Goal: Task Accomplishment & Management: Use online tool/utility

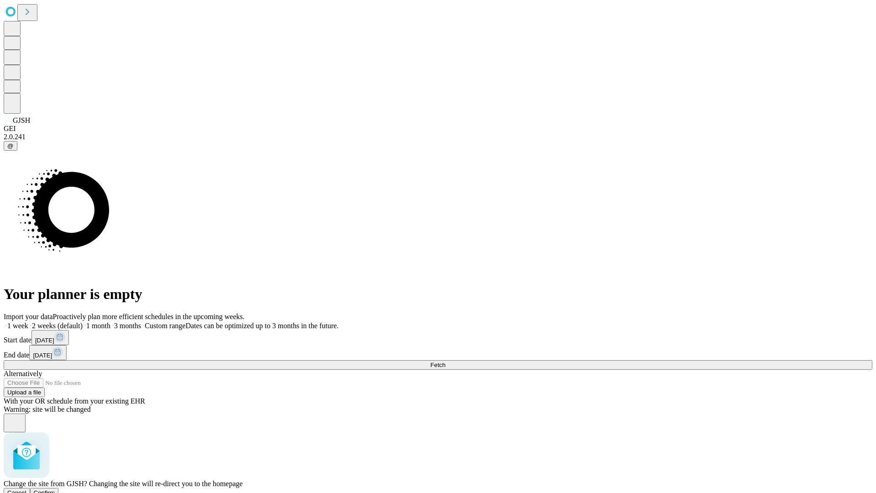
click at [55, 489] on span "Confirm" at bounding box center [44, 492] width 21 height 7
click at [110, 322] on label "1 month" at bounding box center [97, 326] width 28 height 8
click at [445, 361] on span "Fetch" at bounding box center [437, 364] width 15 height 7
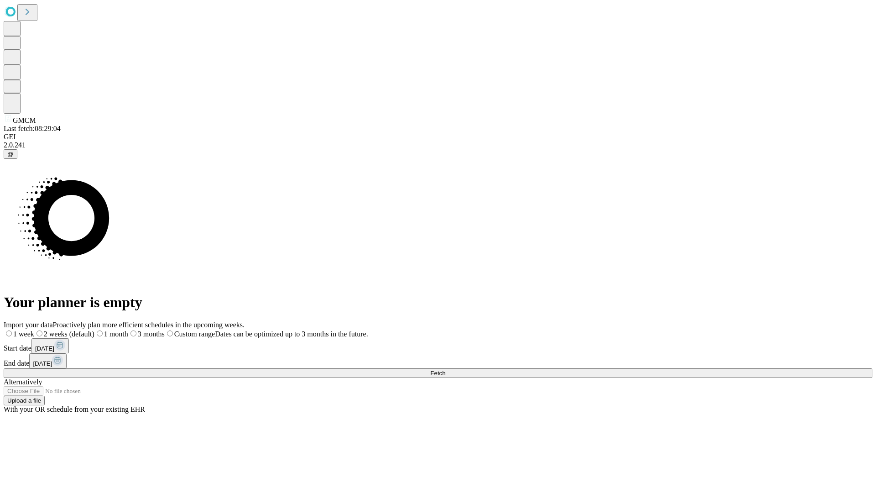
click at [128, 330] on label "1 month" at bounding box center [111, 334] width 34 height 8
click at [445, 370] on span "Fetch" at bounding box center [437, 373] width 15 height 7
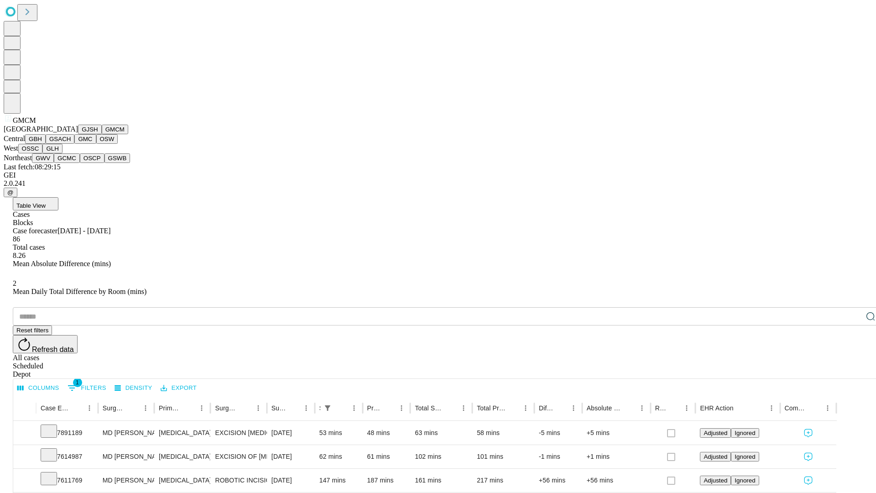
click at [46, 144] on button "GBH" at bounding box center [35, 139] width 21 height 10
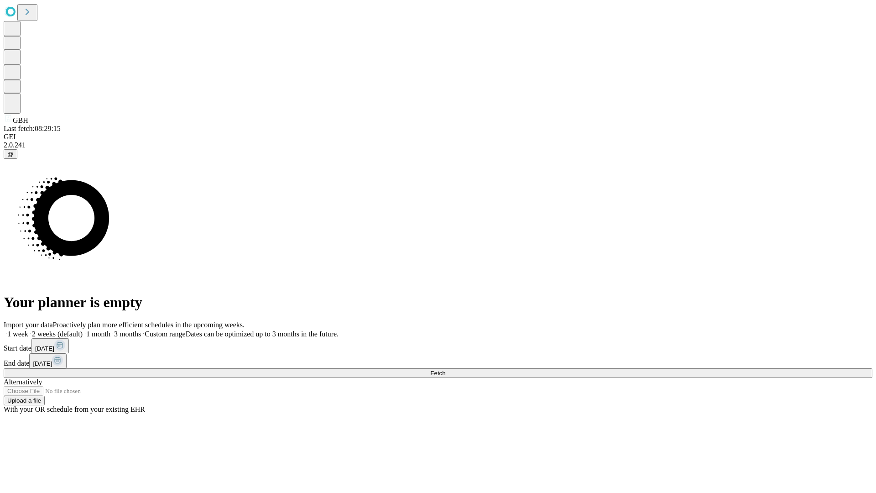
click at [110, 330] on label "1 month" at bounding box center [97, 334] width 28 height 8
click at [445, 370] on span "Fetch" at bounding box center [437, 373] width 15 height 7
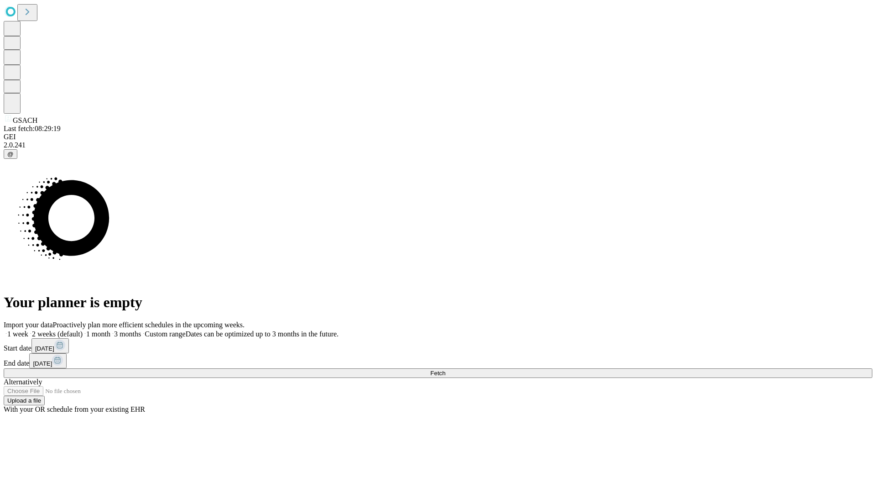
click at [110, 330] on label "1 month" at bounding box center [97, 334] width 28 height 8
click at [445, 370] on span "Fetch" at bounding box center [437, 373] width 15 height 7
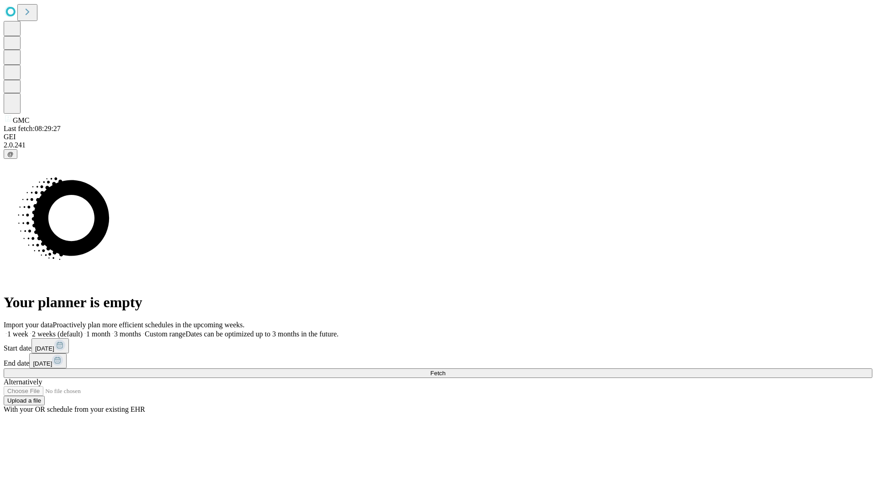
click at [110, 330] on label "1 month" at bounding box center [97, 334] width 28 height 8
click at [445, 370] on span "Fetch" at bounding box center [437, 373] width 15 height 7
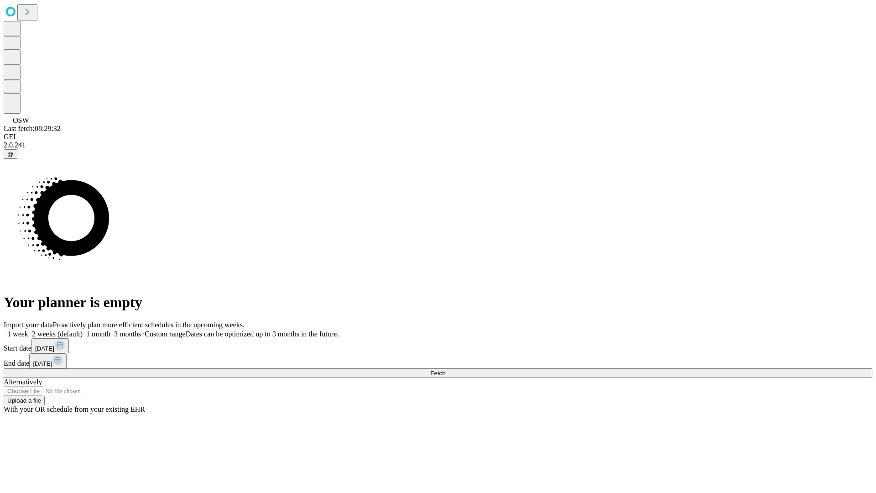
click at [445, 370] on span "Fetch" at bounding box center [437, 373] width 15 height 7
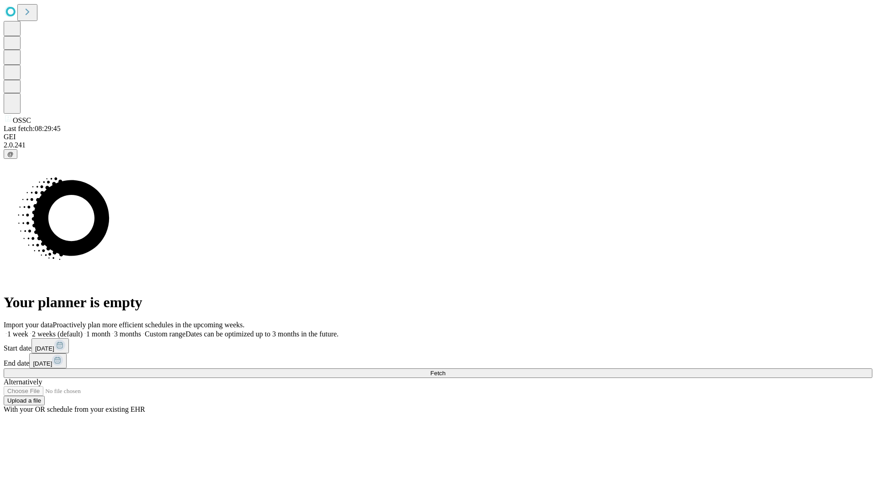
click at [110, 330] on label "1 month" at bounding box center [97, 334] width 28 height 8
click at [445, 370] on span "Fetch" at bounding box center [437, 373] width 15 height 7
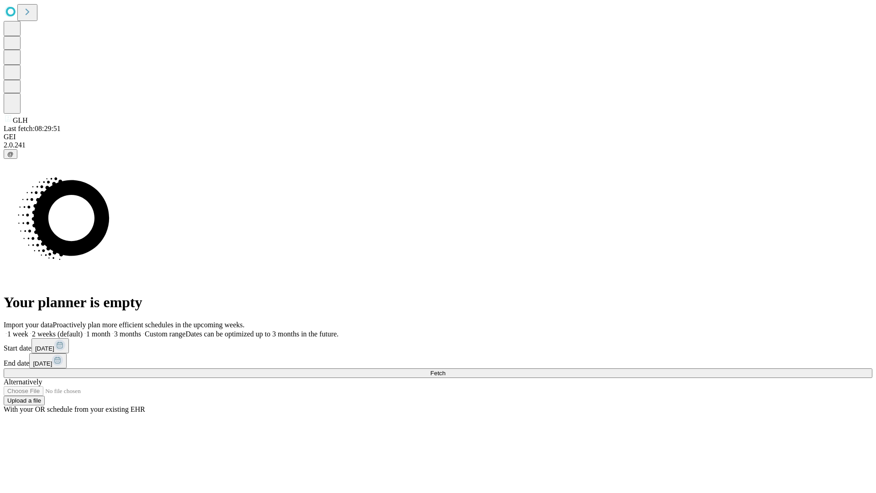
click at [110, 330] on label "1 month" at bounding box center [97, 334] width 28 height 8
click at [445, 370] on span "Fetch" at bounding box center [437, 373] width 15 height 7
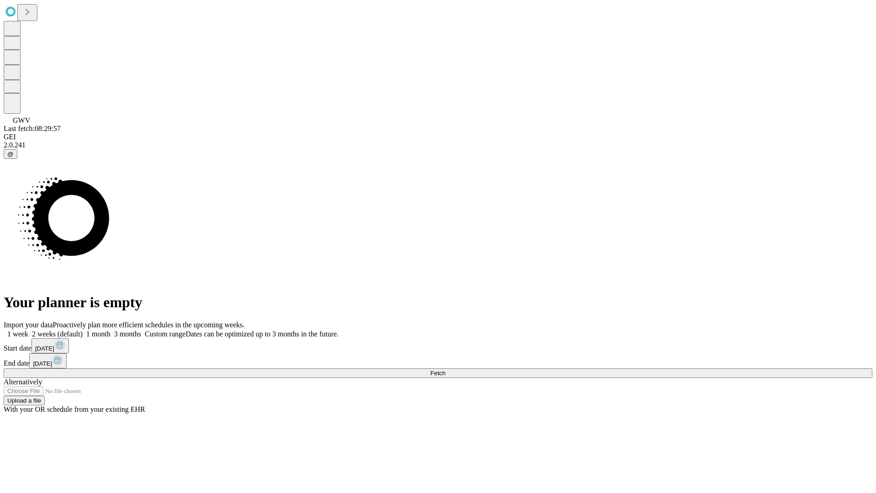
click at [110, 330] on label "1 month" at bounding box center [97, 334] width 28 height 8
click at [445, 370] on span "Fetch" at bounding box center [437, 373] width 15 height 7
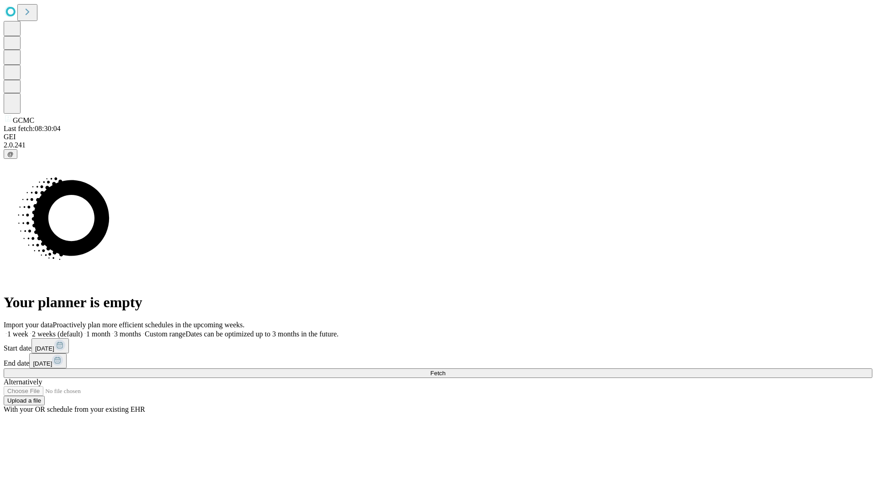
click at [110, 330] on label "1 month" at bounding box center [97, 334] width 28 height 8
click at [445, 370] on span "Fetch" at bounding box center [437, 373] width 15 height 7
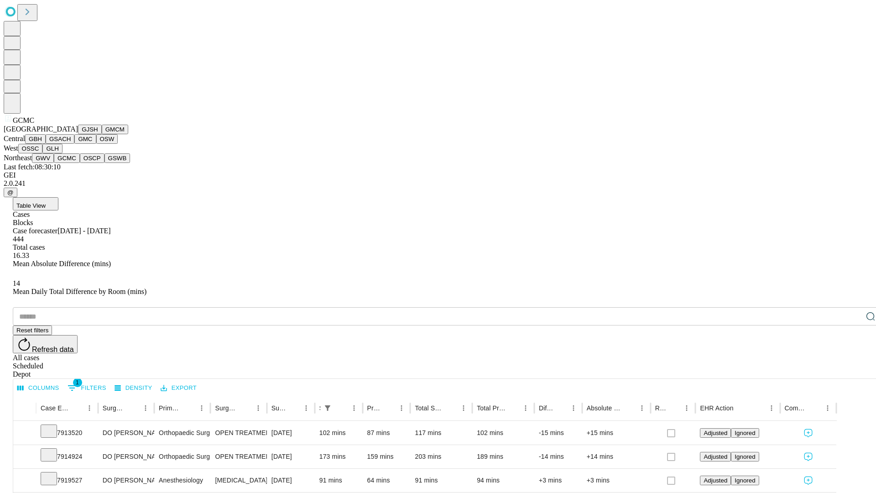
click at [80, 163] on button "OSCP" at bounding box center [92, 158] width 25 height 10
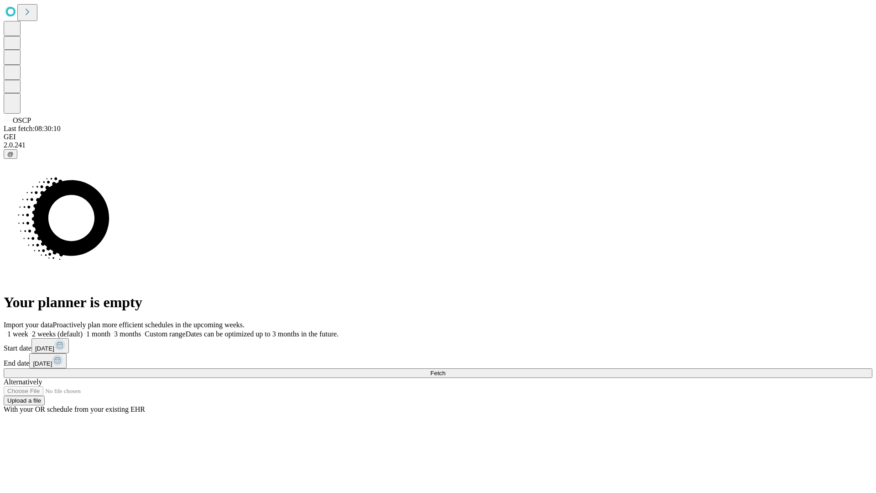
click at [110, 330] on label "1 month" at bounding box center [97, 334] width 28 height 8
click at [445, 370] on span "Fetch" at bounding box center [437, 373] width 15 height 7
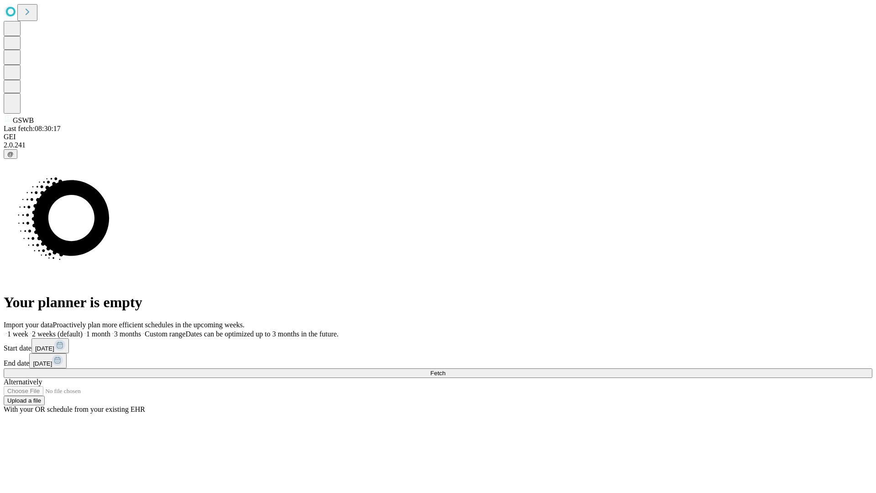
click at [110, 330] on label "1 month" at bounding box center [97, 334] width 28 height 8
click at [445, 370] on span "Fetch" at bounding box center [437, 373] width 15 height 7
